Goal: Check status: Check status

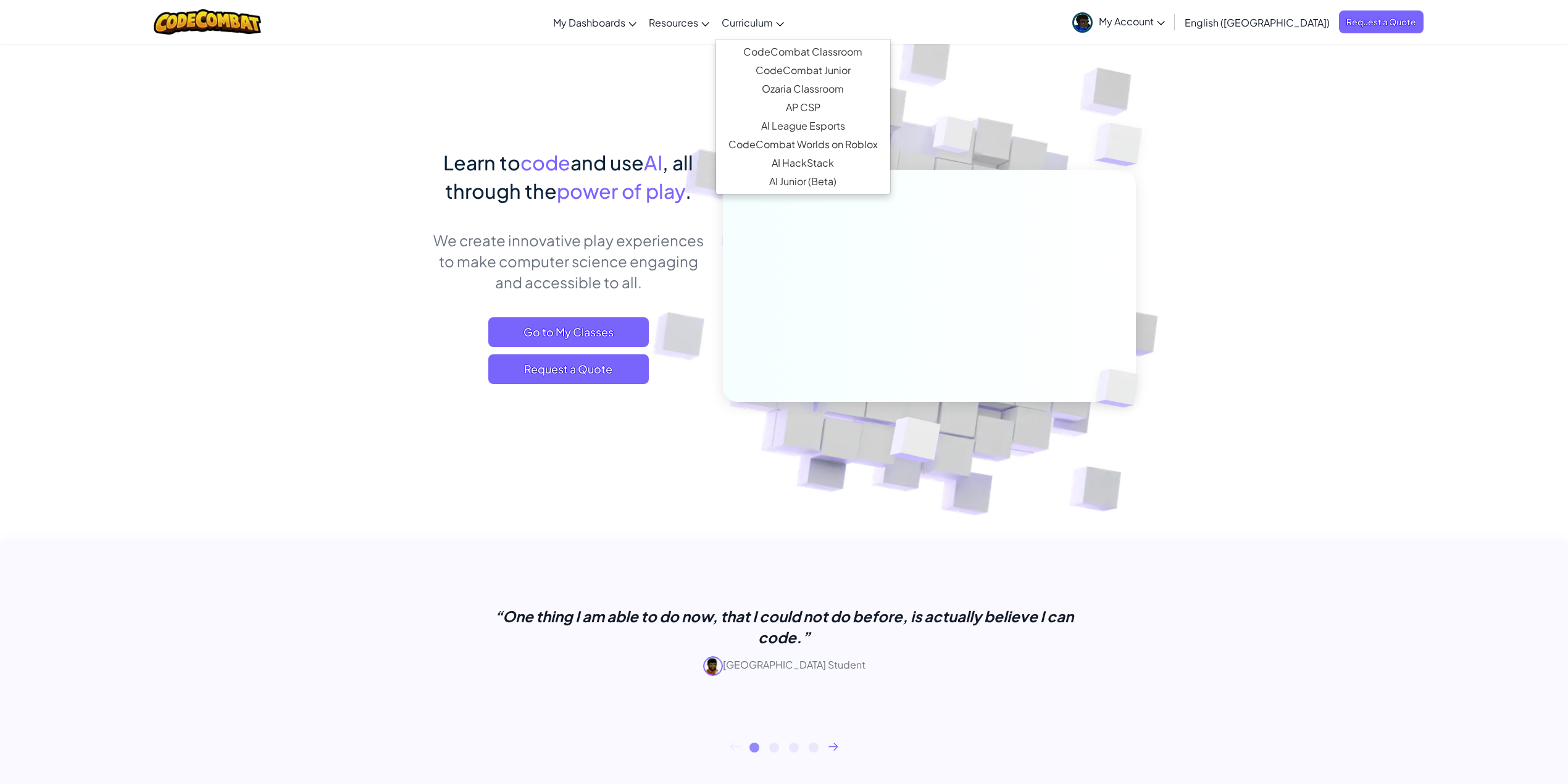
click at [773, 24] on span "Curriculum" at bounding box center [747, 22] width 51 height 13
click at [843, 105] on link "AP CSP" at bounding box center [804, 106] width 175 height 18
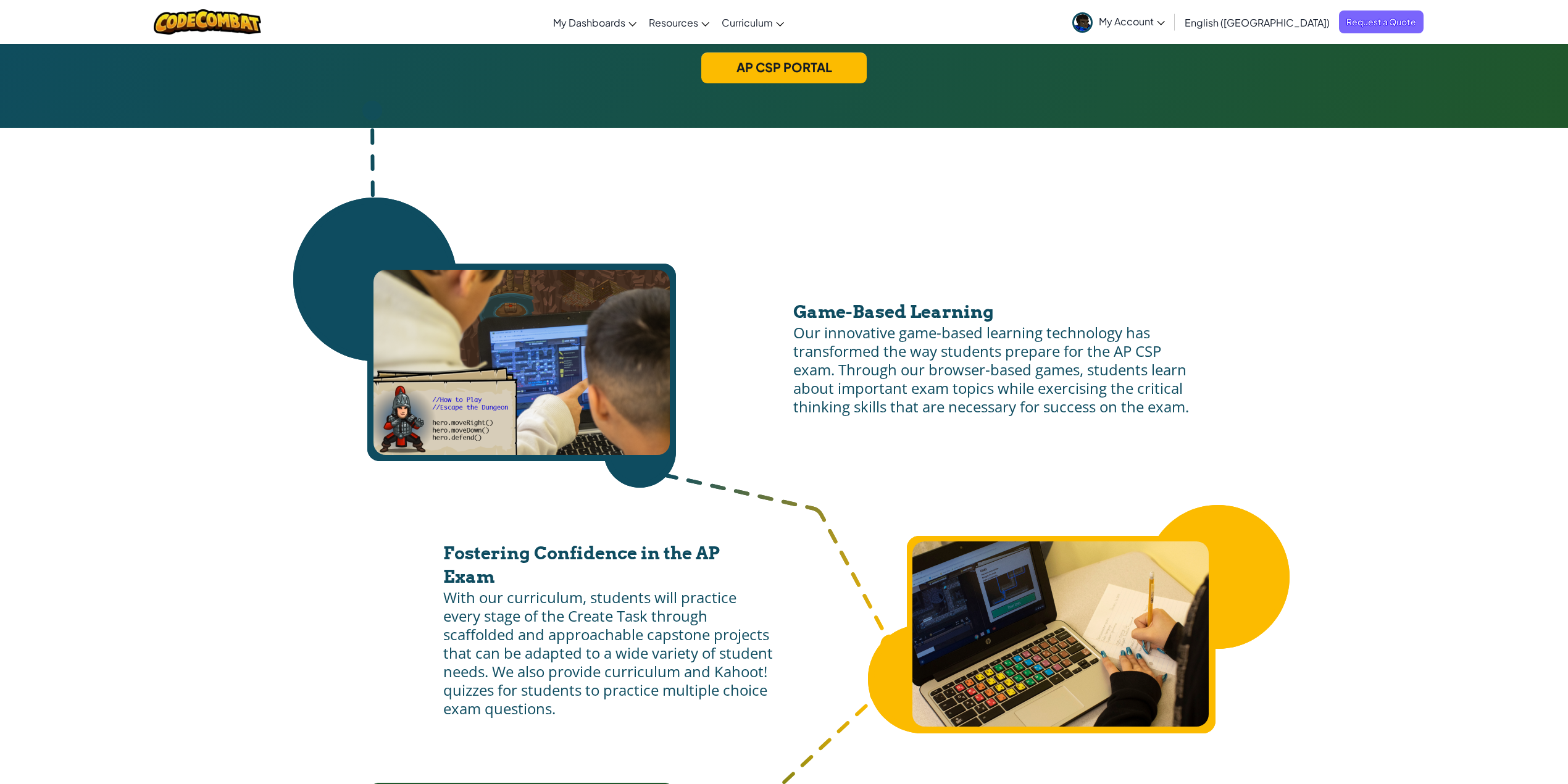
scroll to position [493, 0]
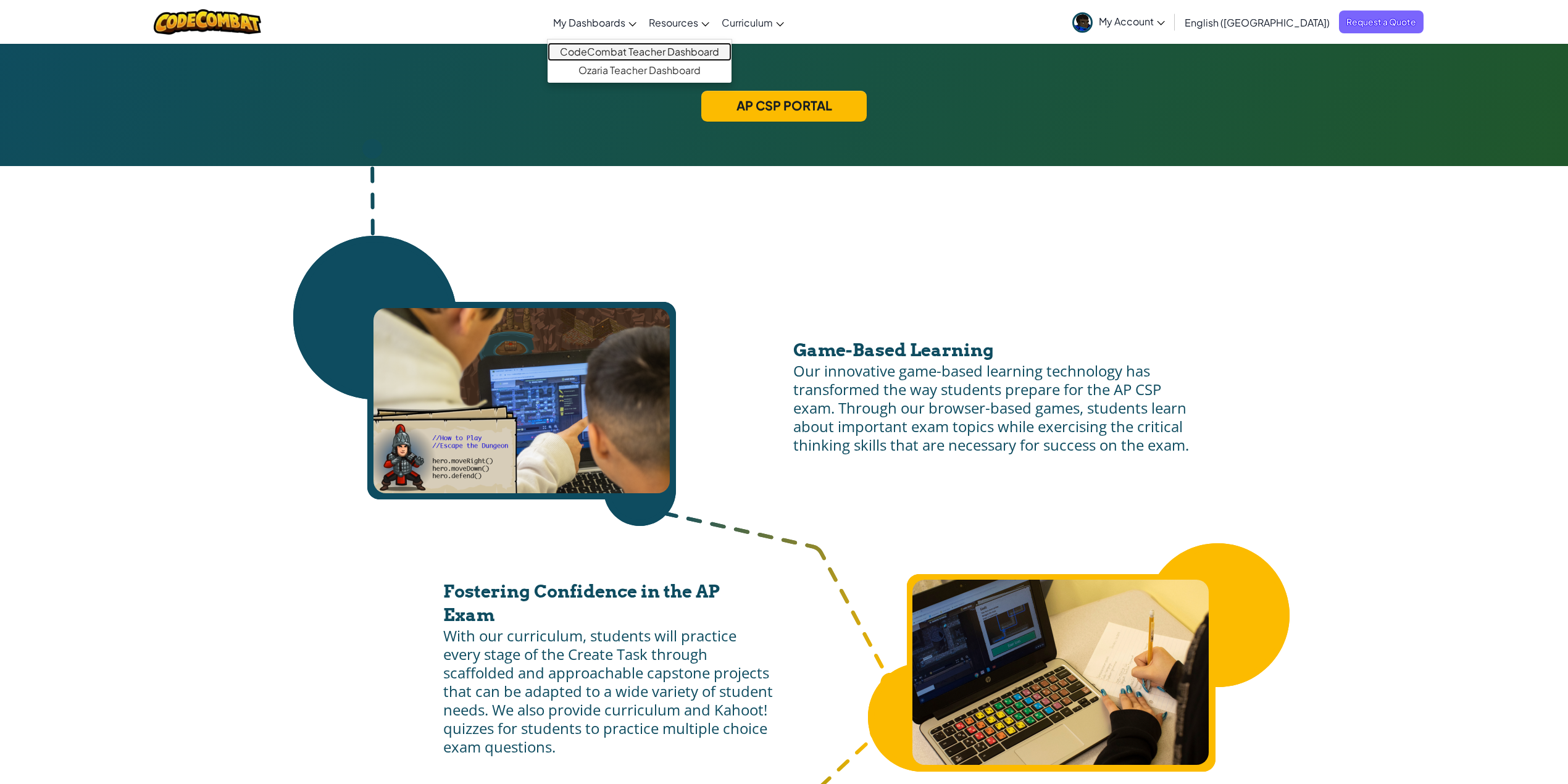
click at [668, 58] on link "CodeCombat Teacher Dashboard" at bounding box center [640, 51] width 184 height 18
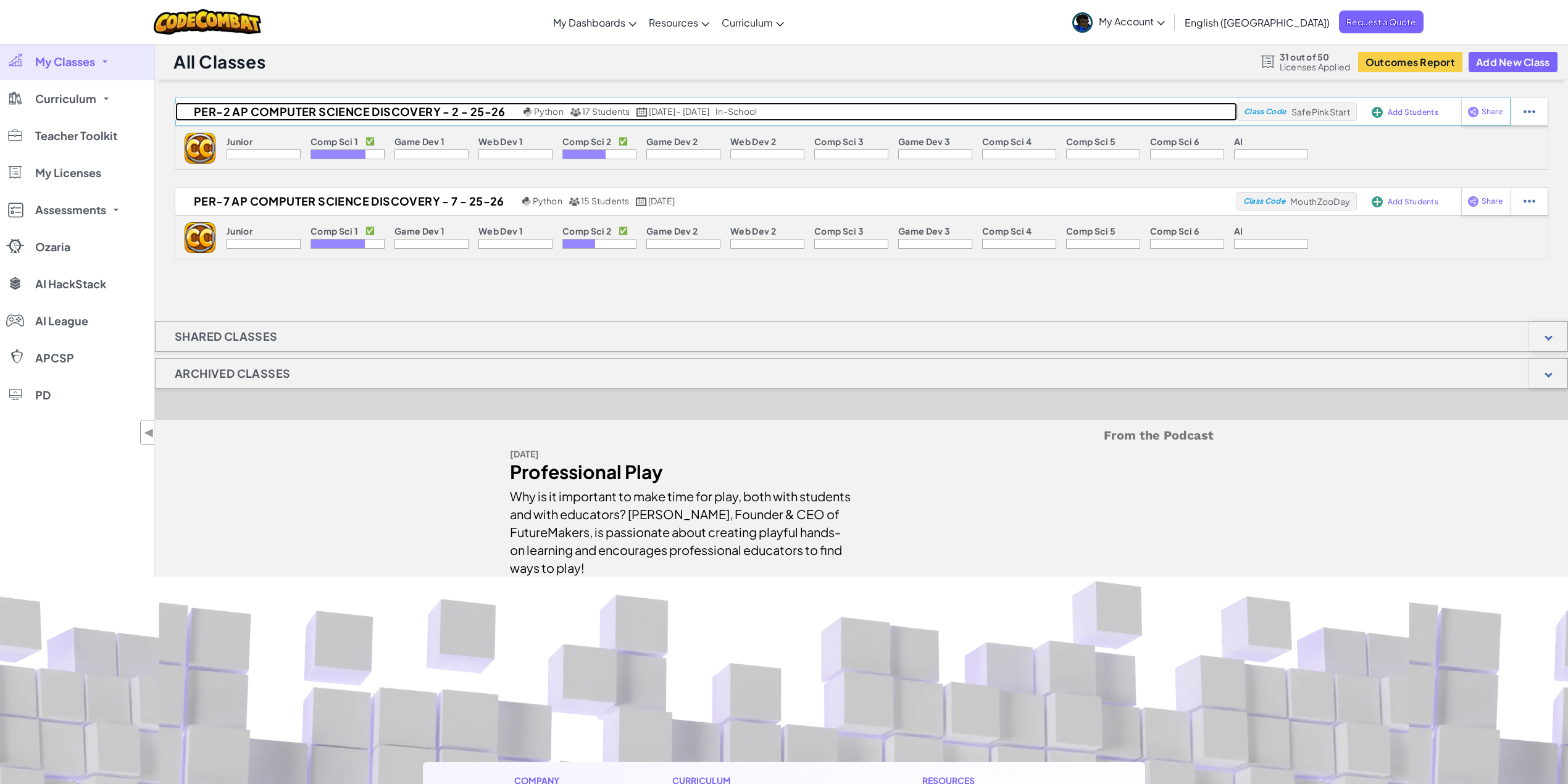
click at [294, 117] on h2 "Per-2 AP COMPUTER SCIENCE DISCOVERY - 2 - 25-26" at bounding box center [347, 111] width 345 height 18
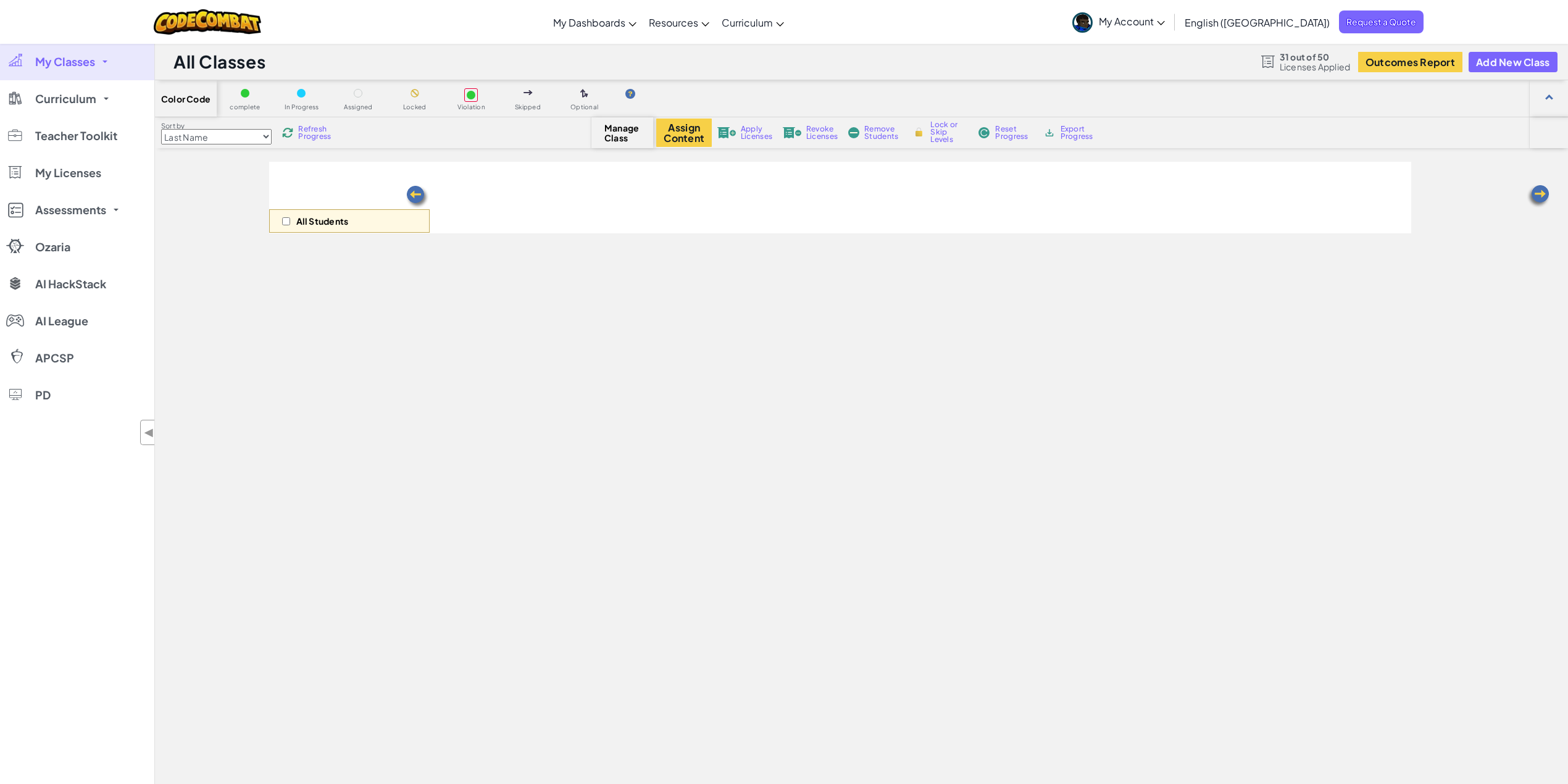
select select "5632661322961295f9428638"
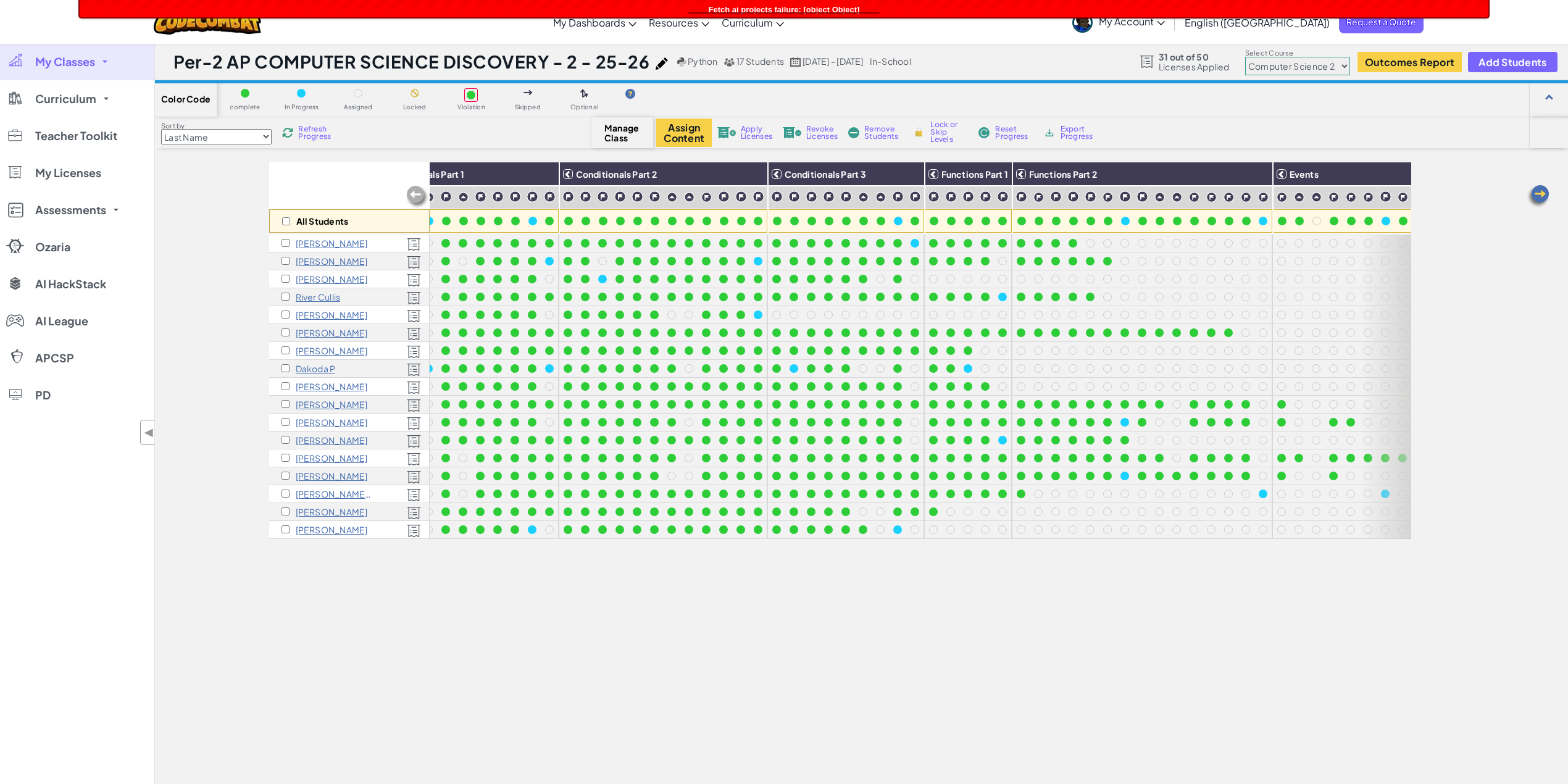
scroll to position [0, 304]
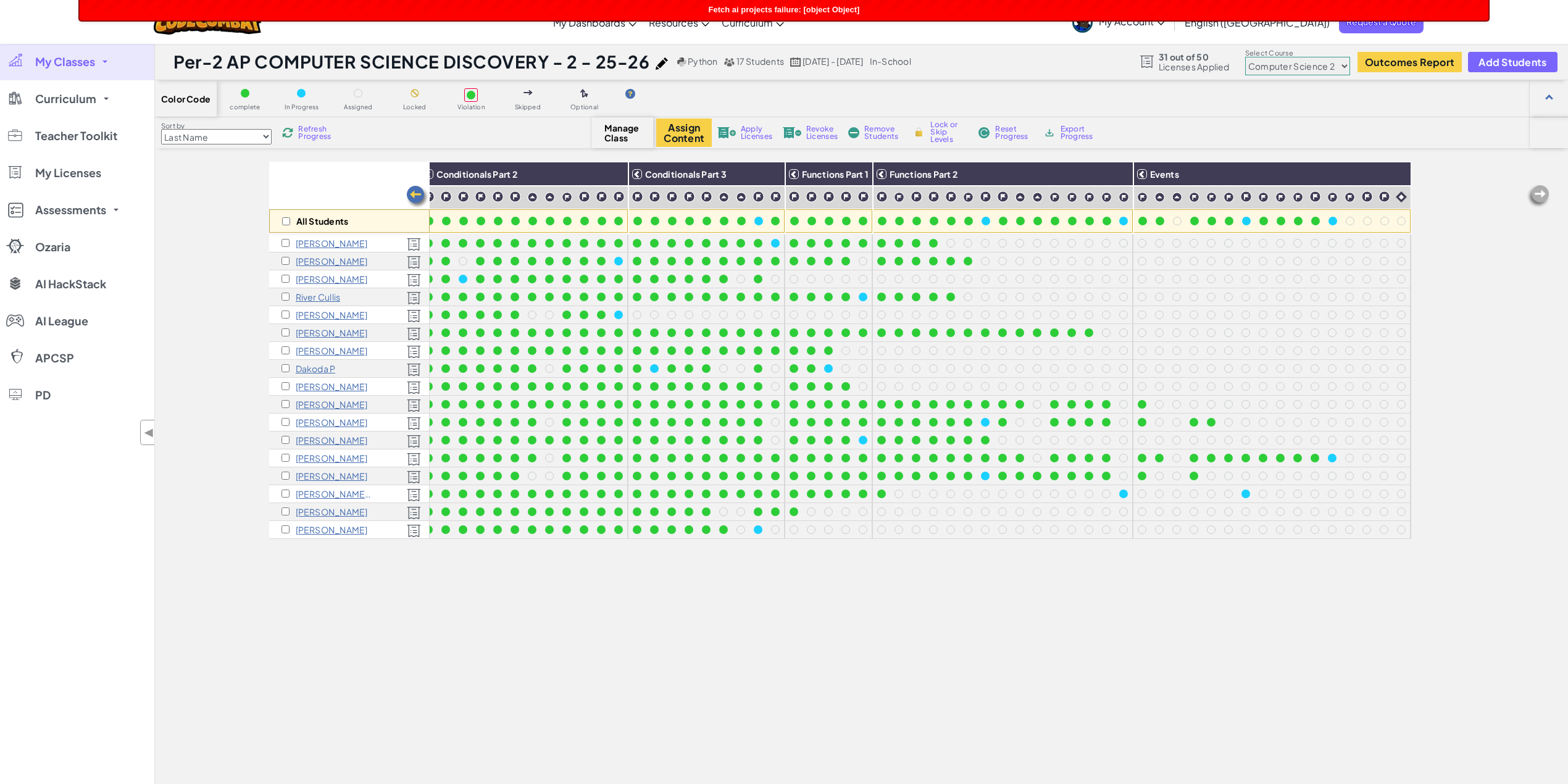
click at [1549, 215] on div "All Students Coordinate Systems Conditionals Part 1 Conditionals Part 2 Conditi…" at bounding box center [861, 528] width 1413 height 735
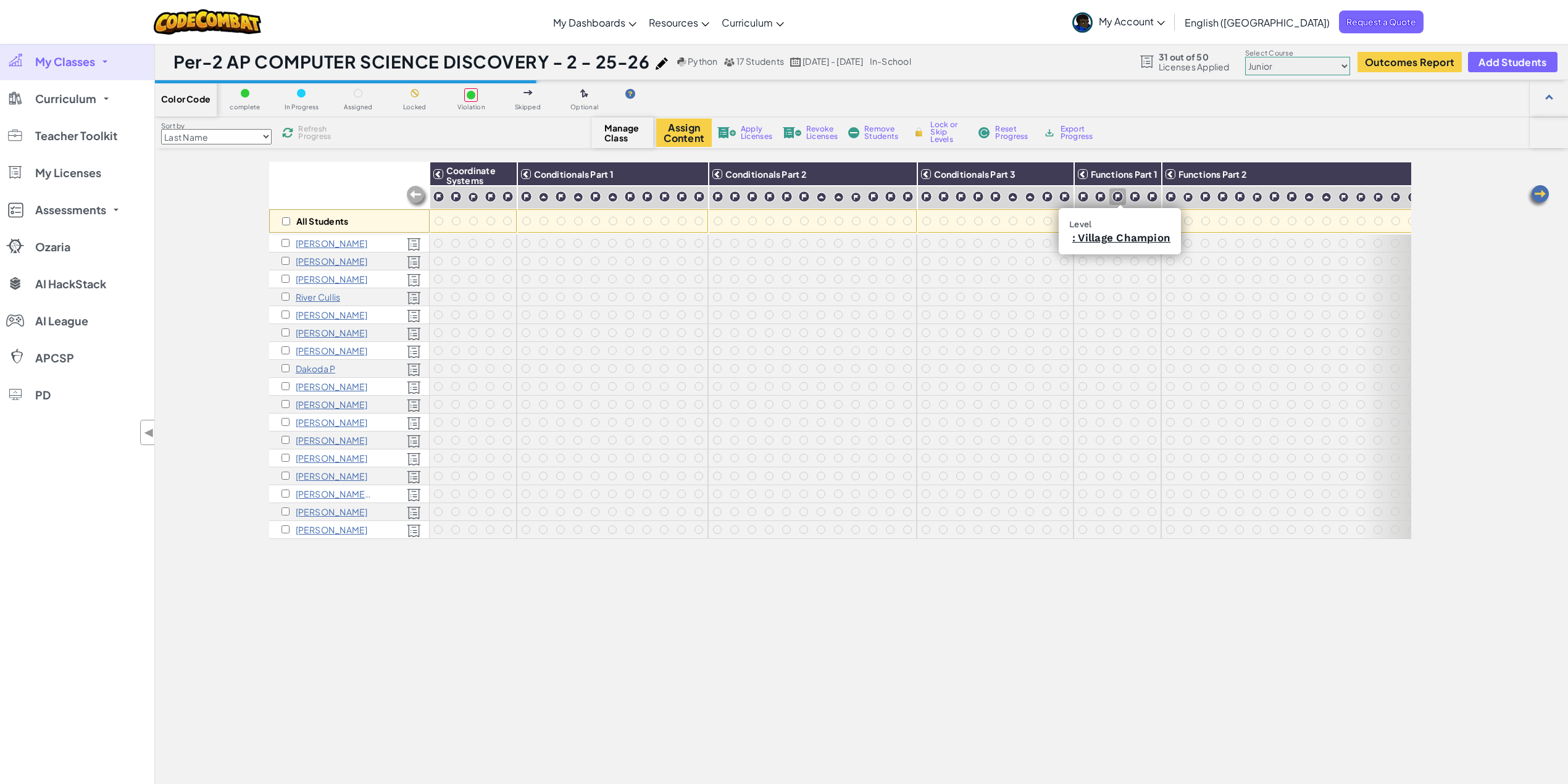
click at [1122, 195] on img at bounding box center [1117, 196] width 11 height 11
click at [1460, 701] on div "All Students Coordinate Systems Conditionals Part 1 Conditionals Part 2 Conditi…" at bounding box center [861, 528] width 1413 height 735
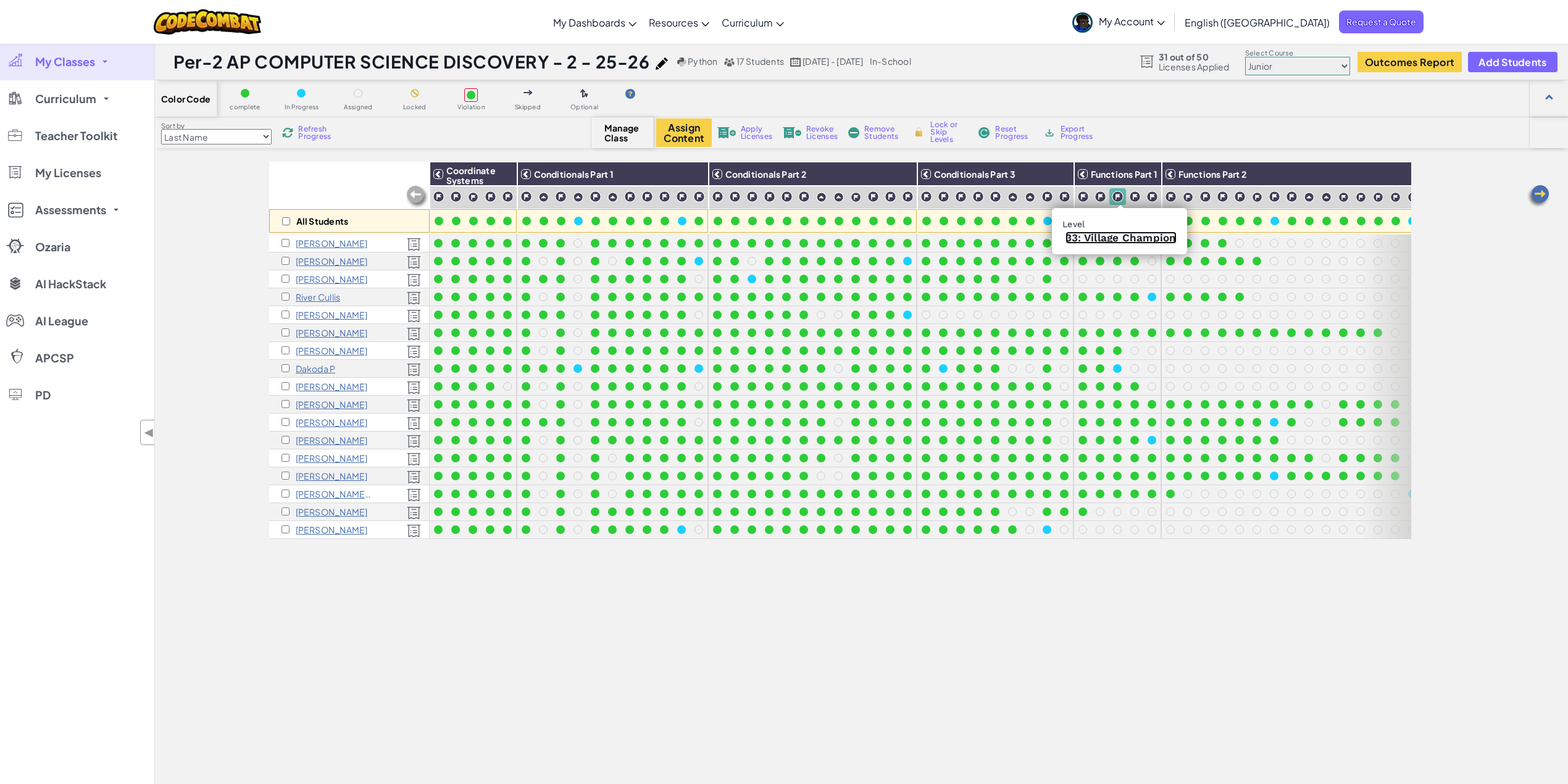
click at [1127, 237] on link "33: Village Champion" at bounding box center [1120, 237] width 111 height 12
click at [1113, 368] on div at bounding box center [1118, 368] width 9 height 9
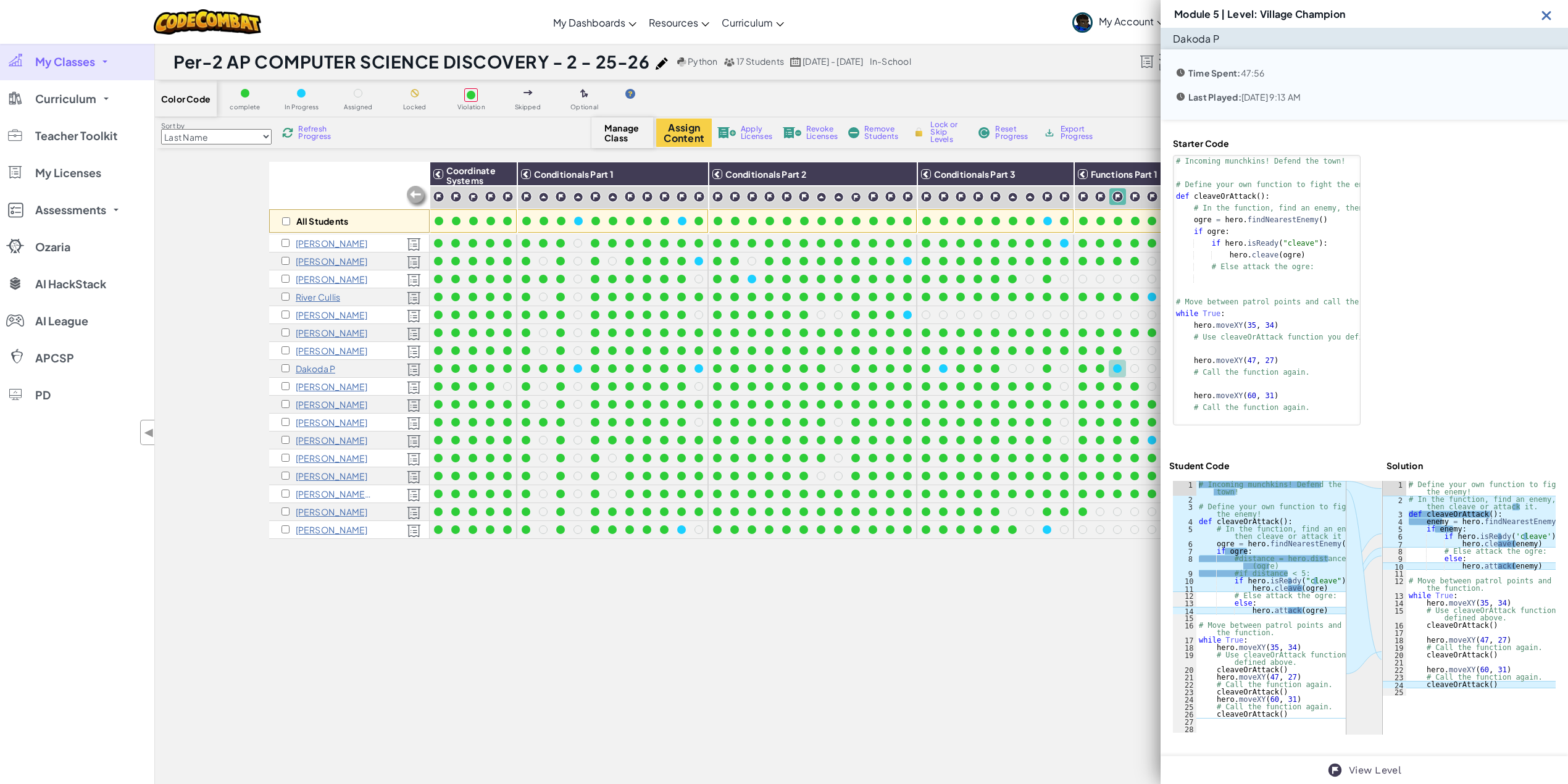
click at [1549, 16] on img at bounding box center [1547, 15] width 16 height 16
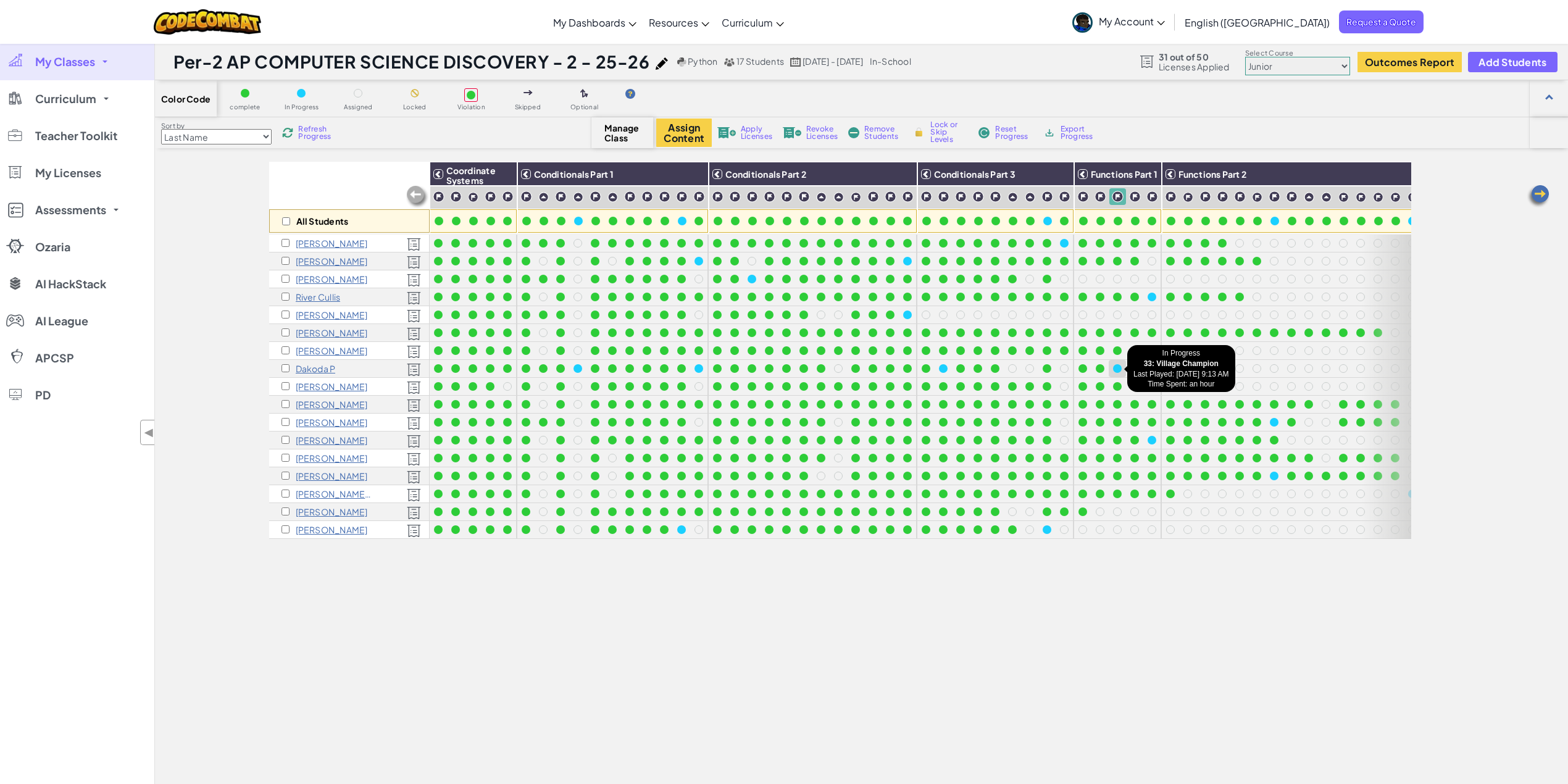
click at [1113, 368] on div at bounding box center [1118, 368] width 9 height 9
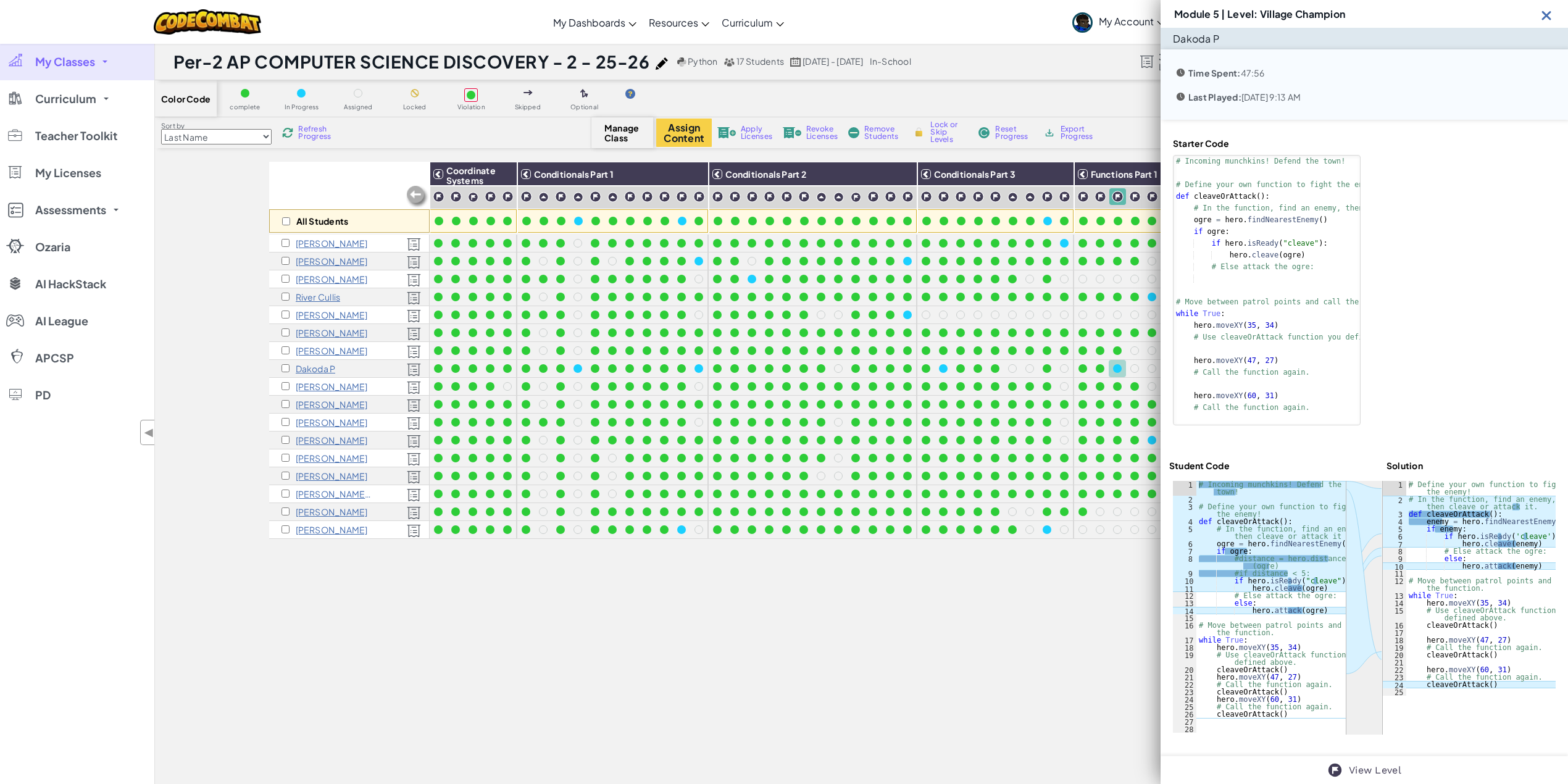
click at [312, 131] on span "Refresh Progress" at bounding box center [318, 133] width 38 height 15
click at [1547, 16] on img at bounding box center [1547, 15] width 16 height 16
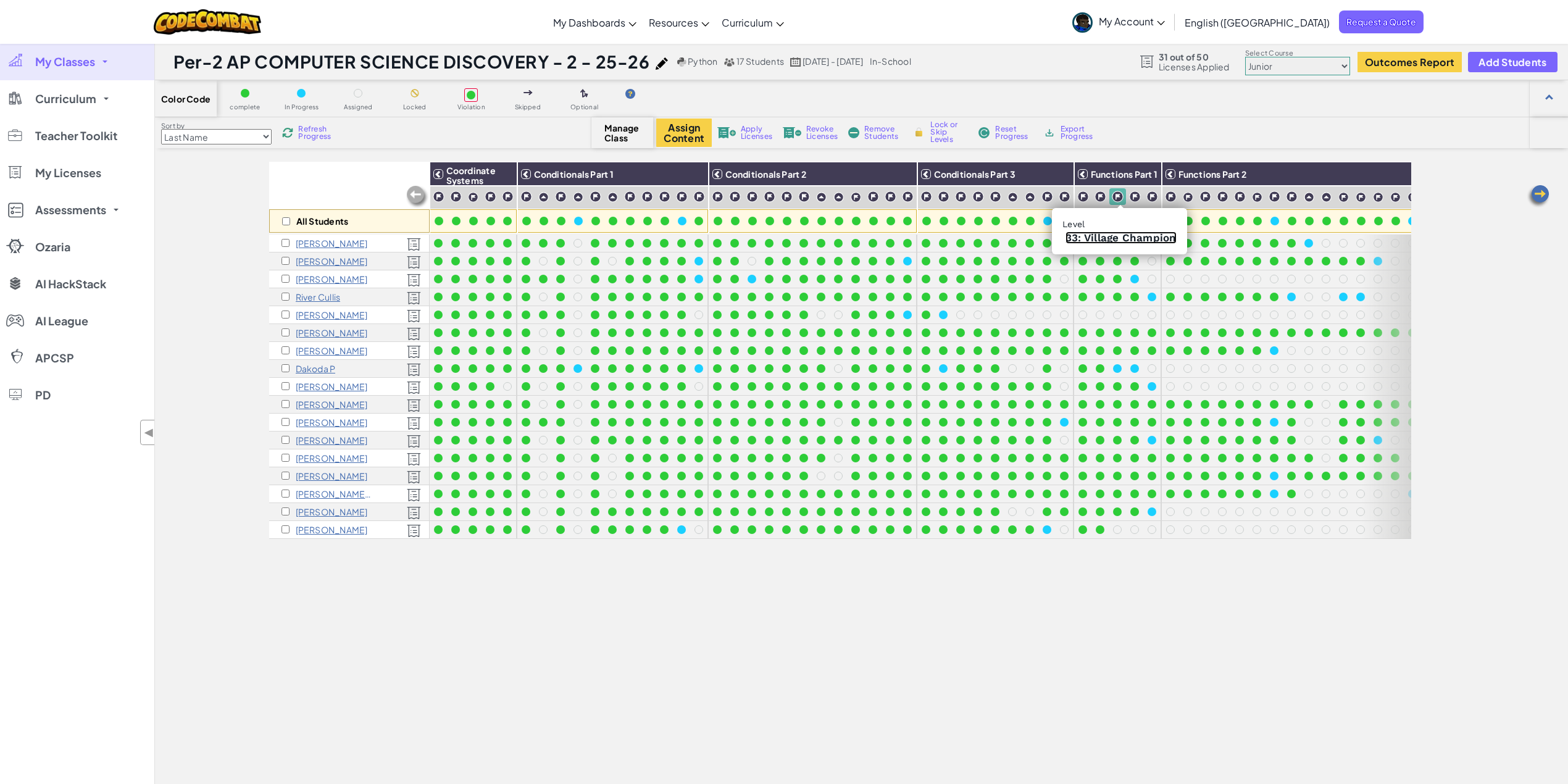
click at [1124, 242] on link "33: Village Champion" at bounding box center [1120, 237] width 111 height 12
